Goal: Navigation & Orientation: Find specific page/section

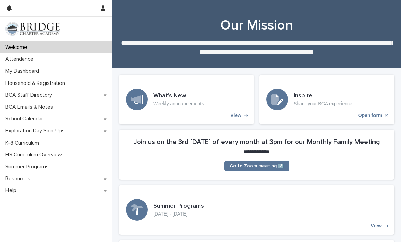
click at [83, 53] on div "Attendance" at bounding box center [56, 59] width 112 height 12
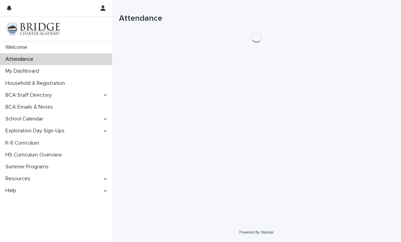
click at [69, 73] on div "My Dashboard" at bounding box center [56, 71] width 112 height 12
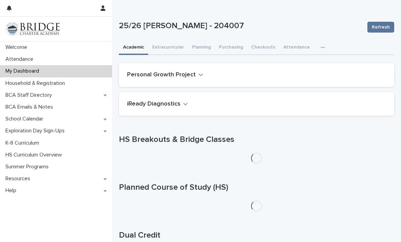
click at [205, 52] on button "Planning" at bounding box center [201, 48] width 27 height 14
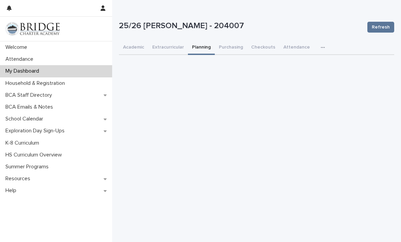
click at [173, 47] on button "Extracurricular" at bounding box center [168, 48] width 40 height 14
click at [139, 49] on button "Academic" at bounding box center [133, 48] width 29 height 14
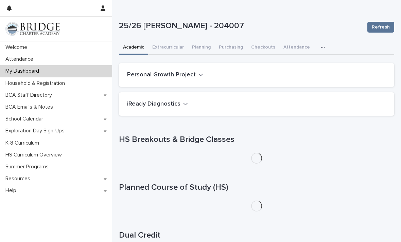
click at [191, 109] on div "iReady Diagnostics" at bounding box center [256, 104] width 275 height 24
click at [174, 107] on h2 "iReady Diagnostics" at bounding box center [153, 104] width 53 height 7
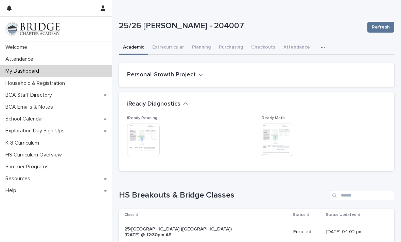
click at [141, 137] on img at bounding box center [143, 140] width 33 height 33
